Goal: Task Accomplishment & Management: Use online tool/utility

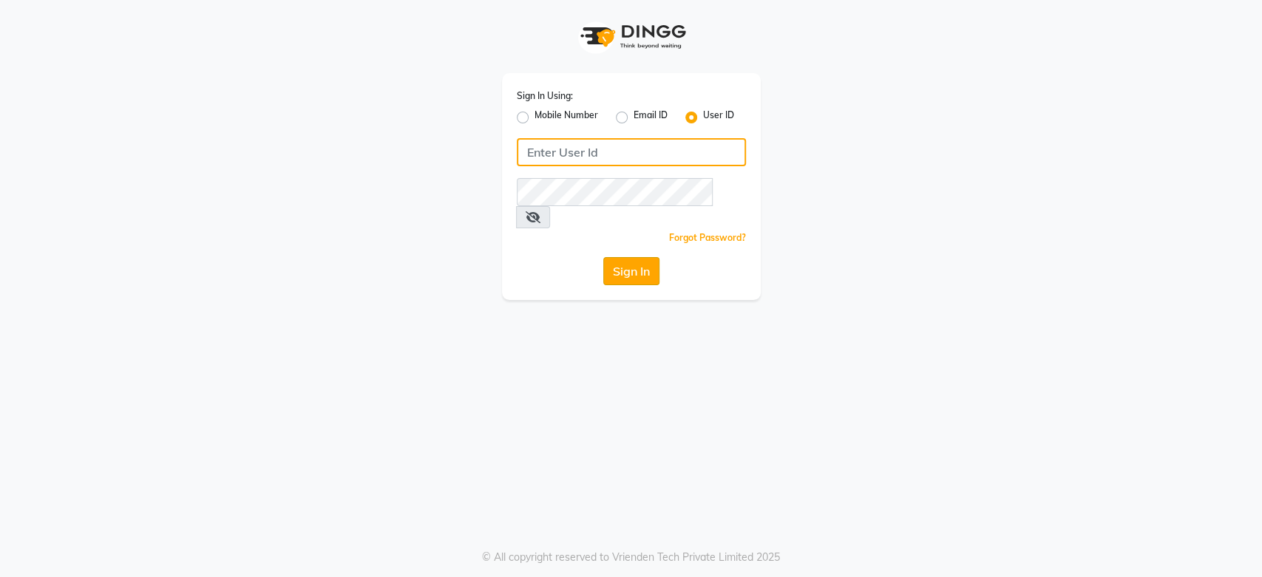
type input "tonyandguy01"
click at [637, 257] on button "Sign In" at bounding box center [631, 271] width 56 height 28
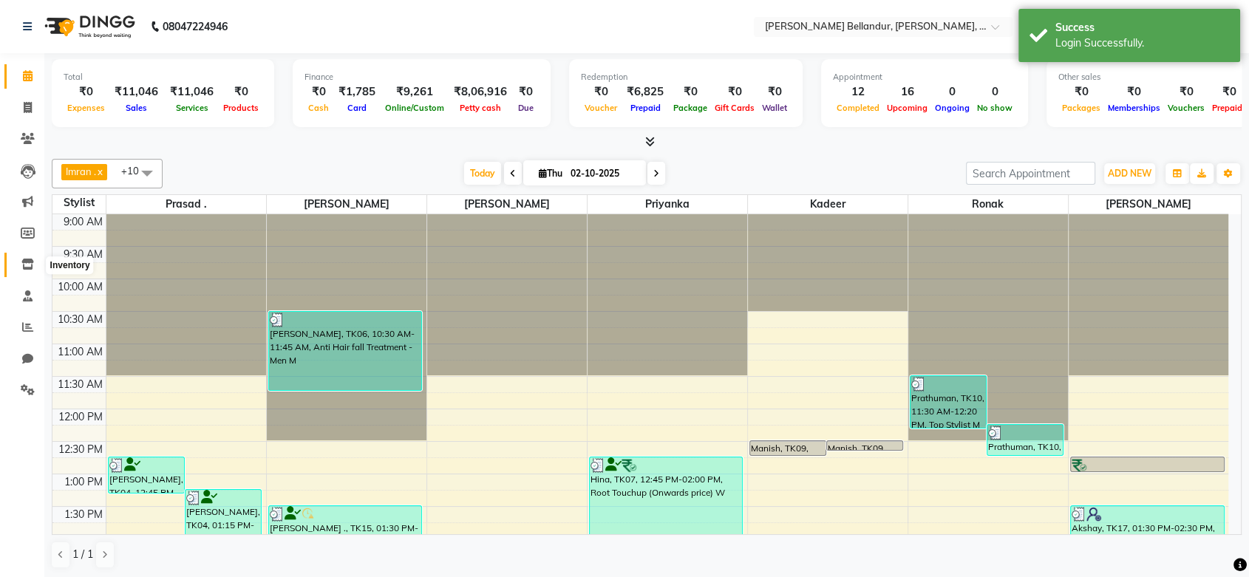
click at [28, 266] on icon at bounding box center [27, 264] width 13 height 11
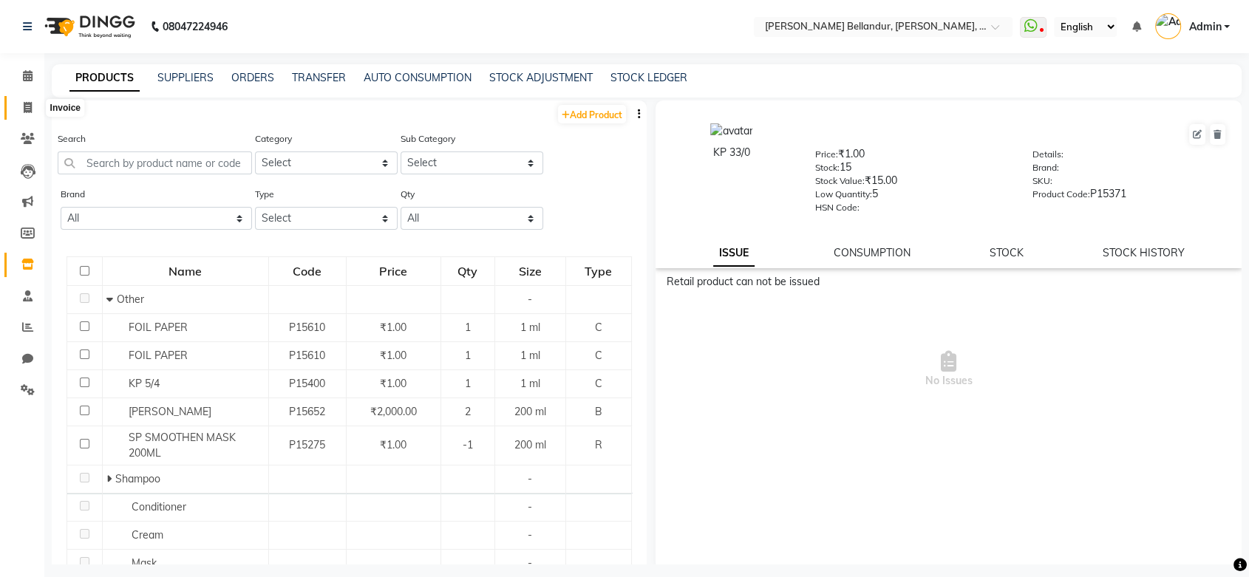
click at [24, 108] on icon at bounding box center [28, 107] width 8 height 11
select select "5743"
select select "service"
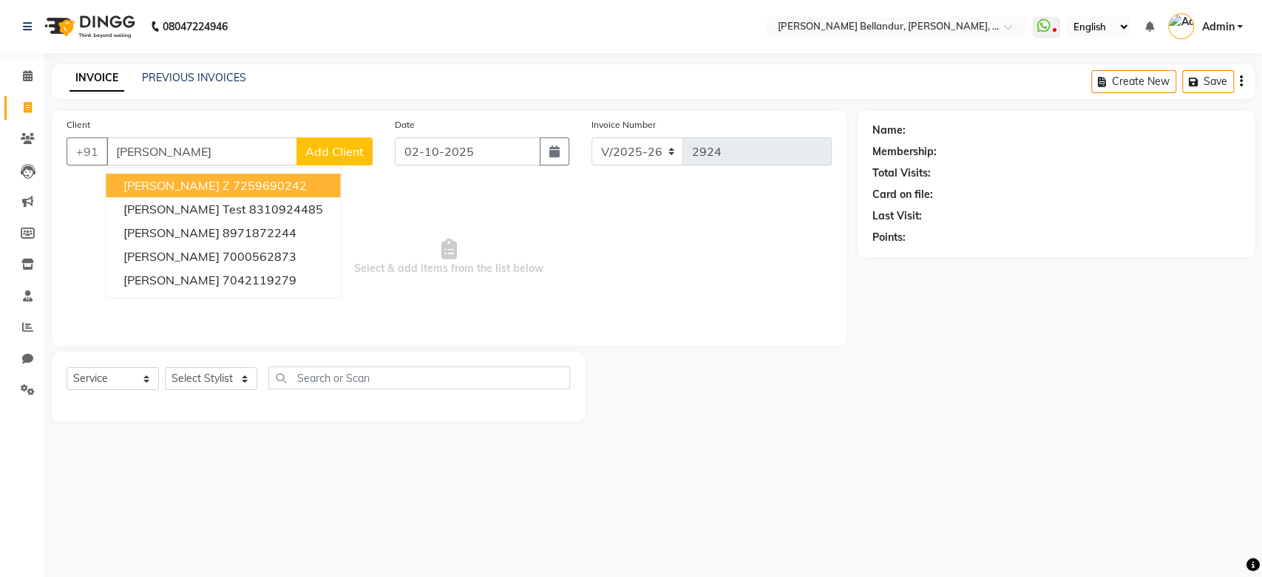
click at [181, 176] on button "[PERSON_NAME] Z 7259690242" at bounding box center [223, 186] width 234 height 24
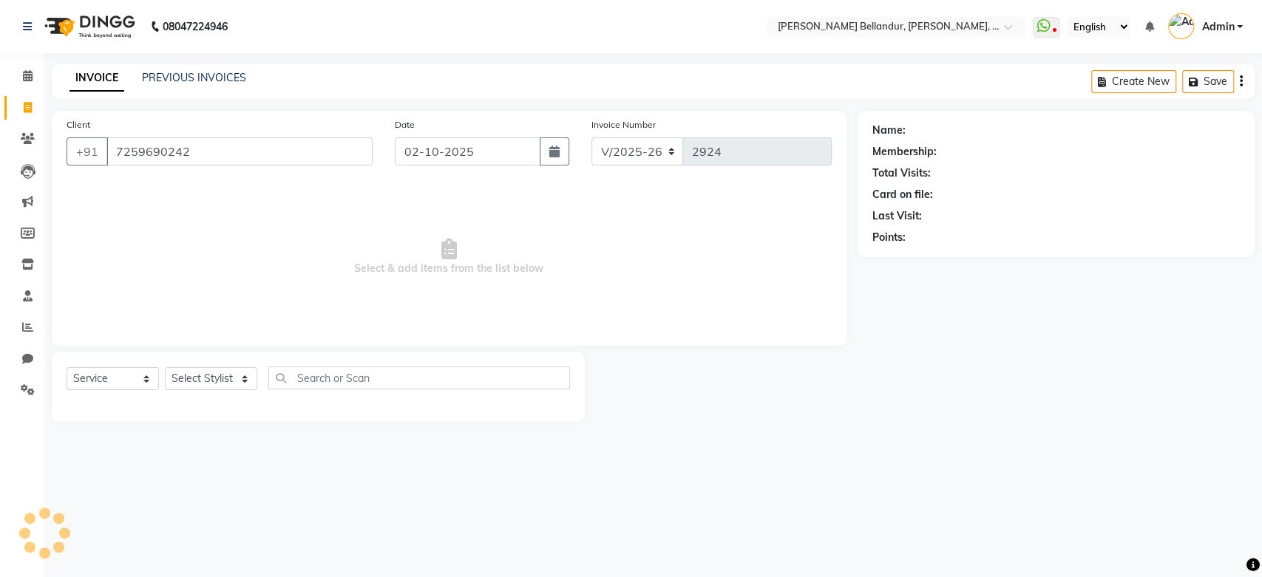
type input "7259690242"
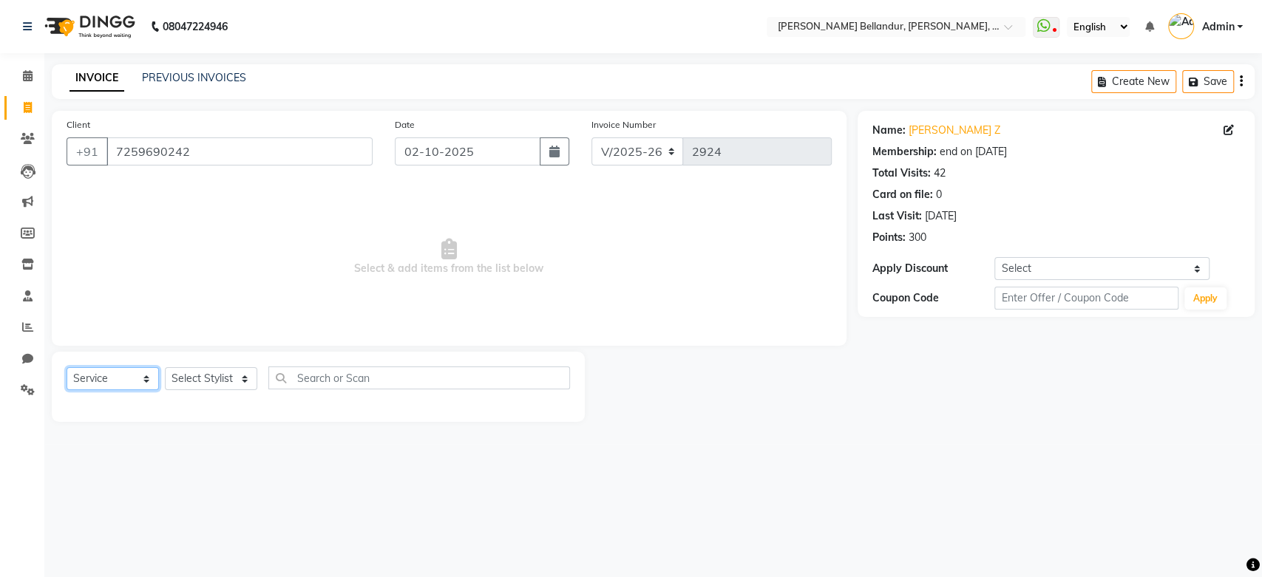
click at [132, 376] on select "Select Service Product Membership Package Voucher Prepaid Gift Card" at bounding box center [113, 378] width 92 height 23
select select "product"
click at [67, 367] on select "Select Service Product Membership Package Voucher Prepaid Gift Card" at bounding box center [113, 378] width 92 height 23
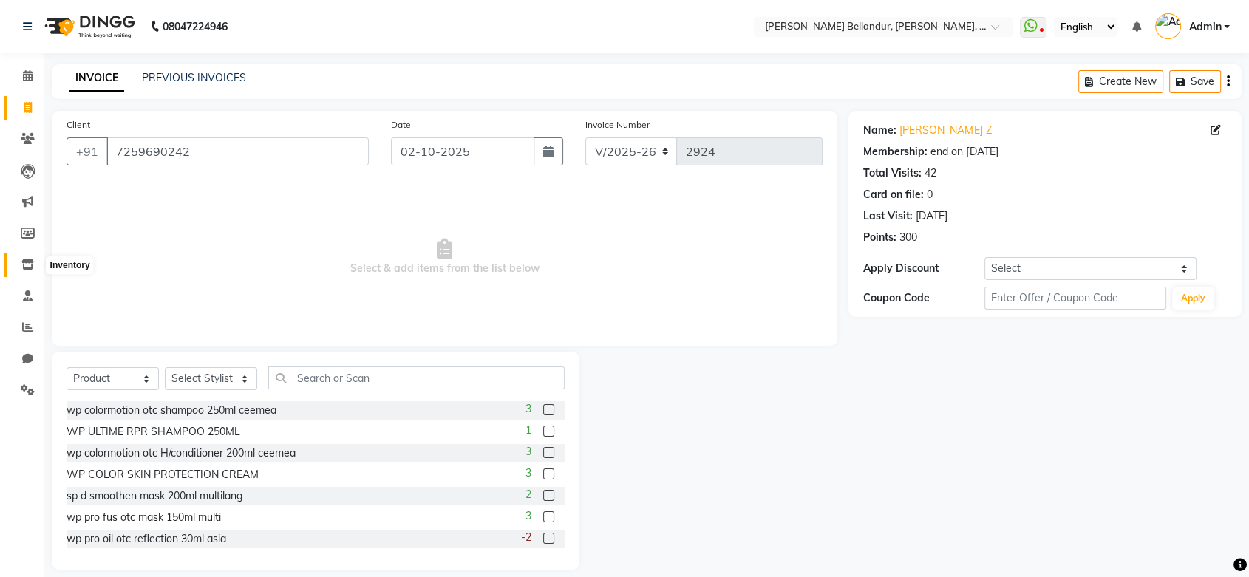
click at [27, 266] on icon at bounding box center [27, 264] width 13 height 11
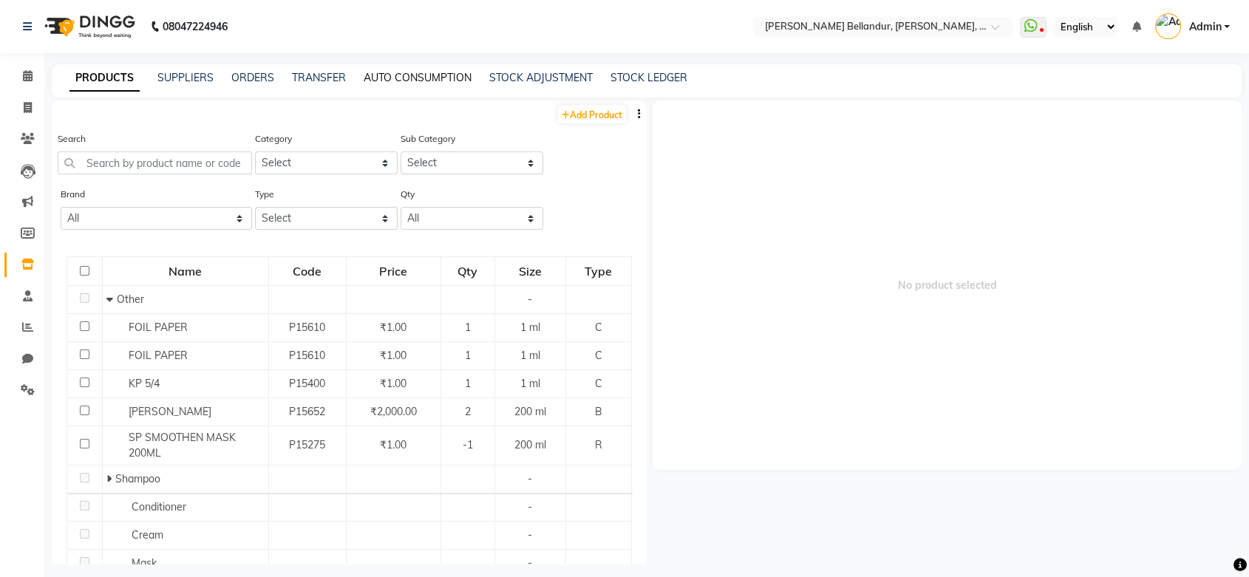
click at [424, 75] on link "AUTO CONSUMPTION" at bounding box center [418, 77] width 108 height 13
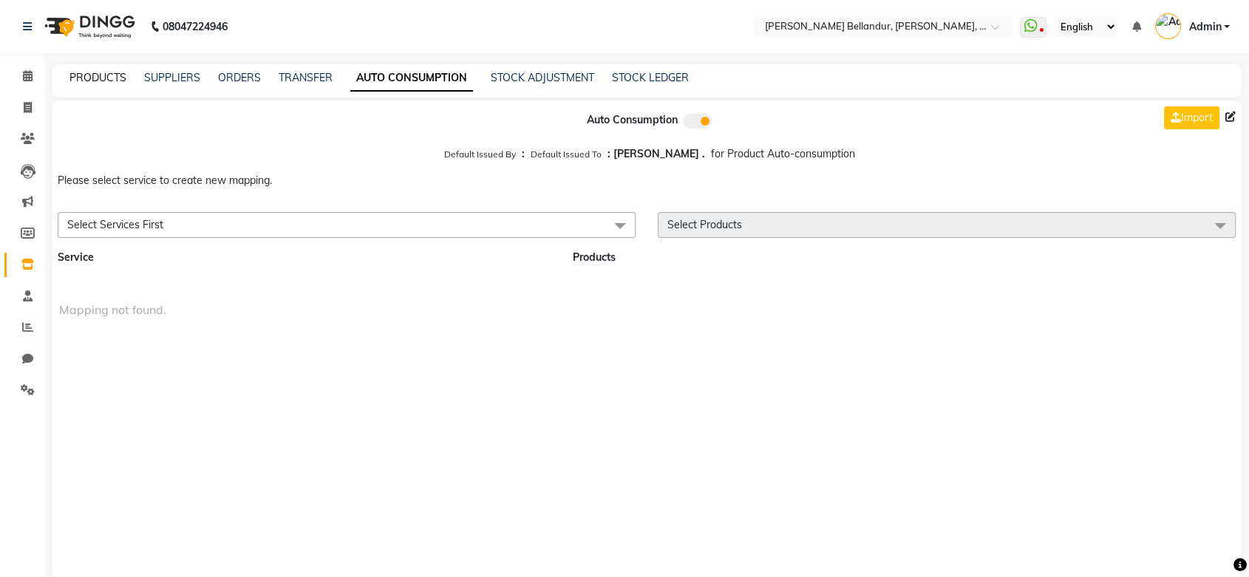
click at [101, 81] on link "PRODUCTS" at bounding box center [97, 77] width 57 height 13
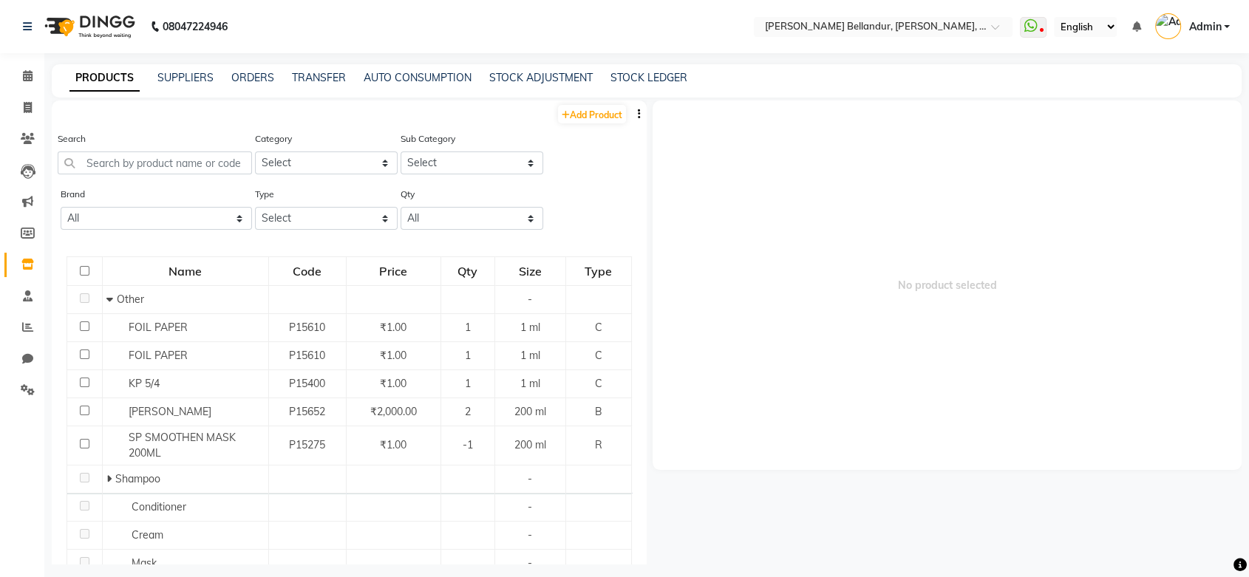
click at [632, 119] on button "button" at bounding box center [639, 114] width 15 height 16
click at [590, 206] on div "Brand All Amazon Series Aromamagic Beauty-basic Cobacappana Comfort Zone Copaca…" at bounding box center [349, 213] width 595 height 55
click at [638, 117] on icon "button" at bounding box center [639, 114] width 3 height 10
click at [602, 174] on div "Search Category Select Hair Skin Makeup Personal Care Appliances [PERSON_NAME] …" at bounding box center [349, 158] width 595 height 55
